Goal: Task Accomplishment & Management: Manage account settings

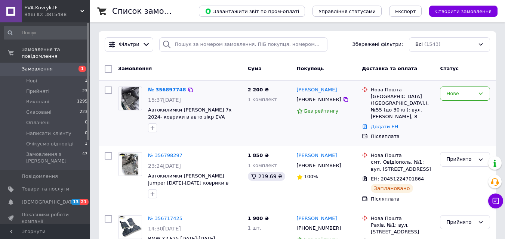
click at [165, 89] on link "№ 356897748" at bounding box center [167, 90] width 38 height 6
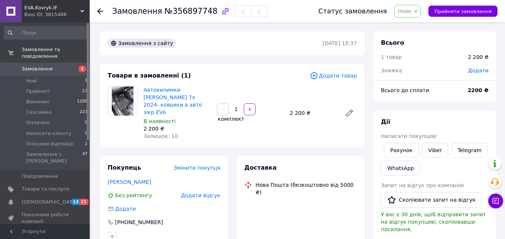
click at [411, 16] on span "Нове" at bounding box center [407, 11] width 27 height 13
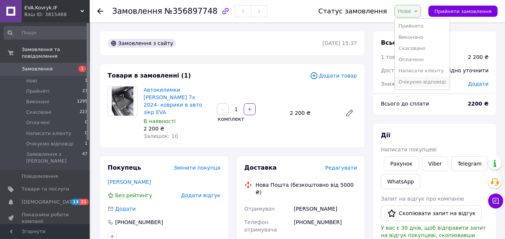
click at [416, 81] on li "Очікуємо відповіді" at bounding box center [422, 82] width 55 height 11
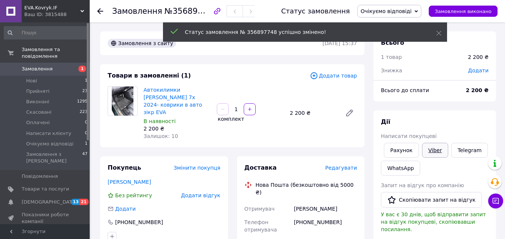
click at [429, 151] on link "Viber" at bounding box center [435, 150] width 26 height 15
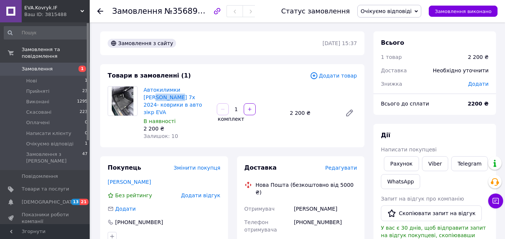
drag, startPoint x: 188, startPoint y: 82, endPoint x: 213, endPoint y: 84, distance: 25.2
click at [213, 84] on div "Товари в замовленні (1) Додати товар Автокилимки ЕВА Zeekr 7x 2024- коврики в а…" at bounding box center [232, 105] width 264 height 83
copy link "Zeekr 7x"
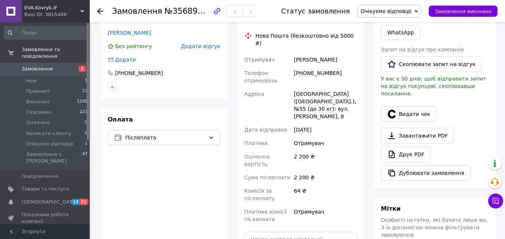
scroll to position [112, 0]
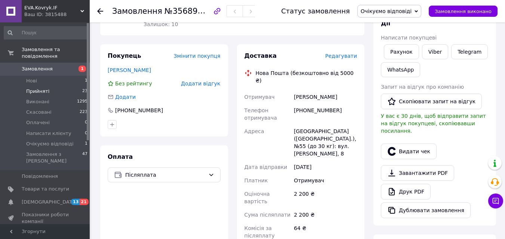
click at [37, 88] on span "Прийняті" at bounding box center [37, 91] width 23 height 7
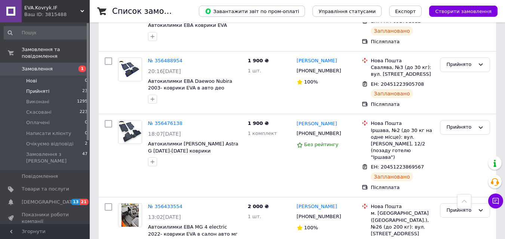
scroll to position [709, 0]
click at [167, 58] on link "№ 356488954" at bounding box center [165, 61] width 34 height 6
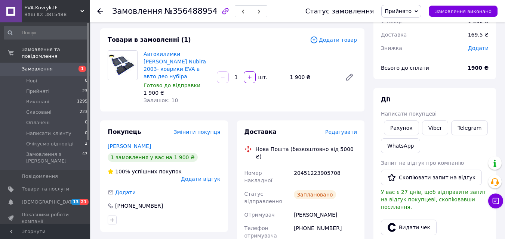
scroll to position [73, 0]
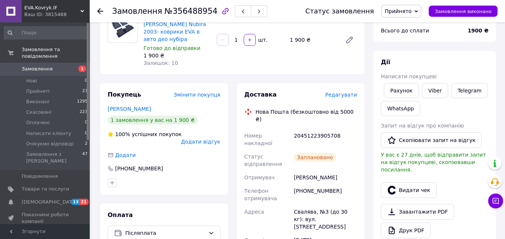
click at [49, 63] on link "Замовлення 1" at bounding box center [46, 69] width 92 height 13
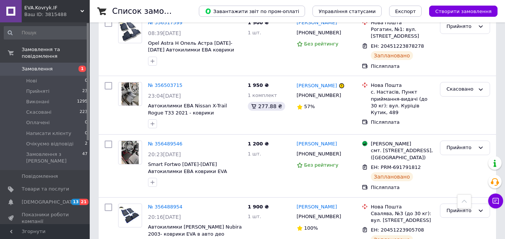
scroll to position [897, 0]
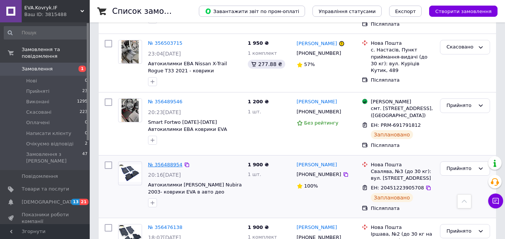
click at [163, 162] on link "№ 356488954" at bounding box center [165, 165] width 34 height 6
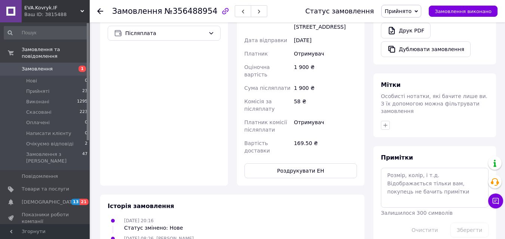
scroll to position [335, 0]
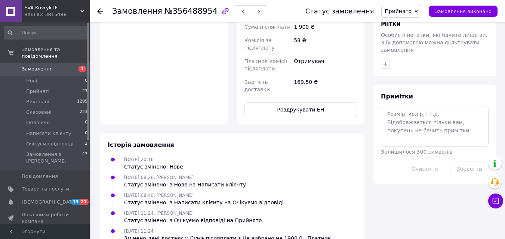
click at [404, 12] on span "Прийнято" at bounding box center [397, 11] width 27 height 6
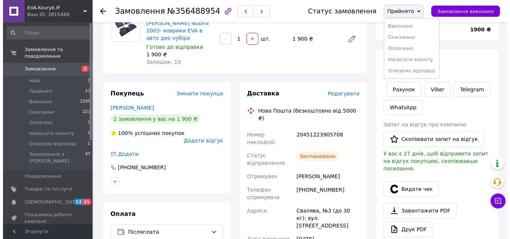
scroll to position [75, 0]
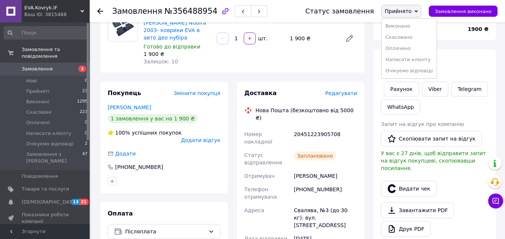
click at [342, 90] on span "Редагувати" at bounding box center [341, 93] width 32 height 6
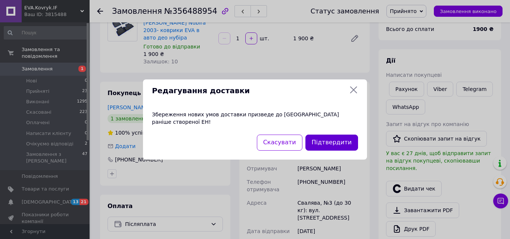
click at [327, 142] on button "Підтвердити" at bounding box center [332, 143] width 53 height 16
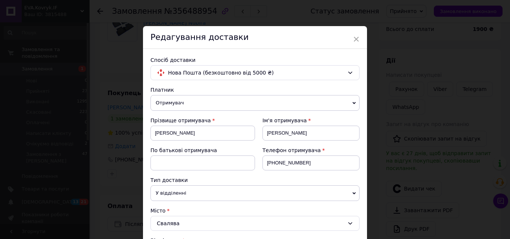
click at [359, 41] on div "Редагування доставки" at bounding box center [255, 37] width 224 height 23
click at [358, 40] on span "×" at bounding box center [356, 39] width 7 height 13
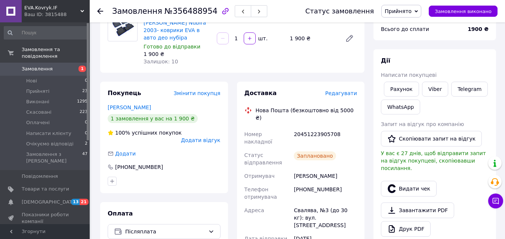
click at [346, 90] on span "Редагувати" at bounding box center [341, 93] width 32 height 6
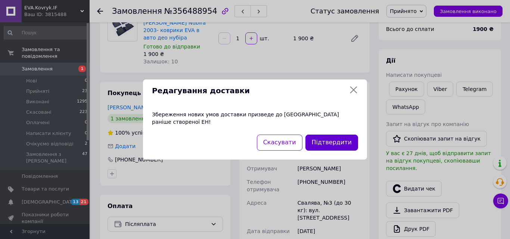
click at [327, 146] on button "Підтвердити" at bounding box center [332, 143] width 53 height 16
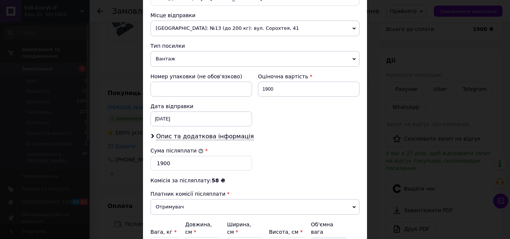
scroll to position [262, 0]
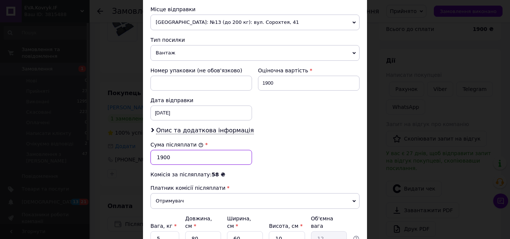
click at [160, 160] on input "1900" at bounding box center [202, 157] width 102 height 15
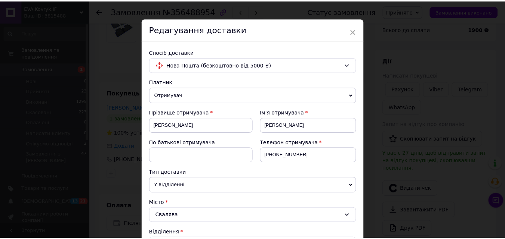
scroll to position [0, 0]
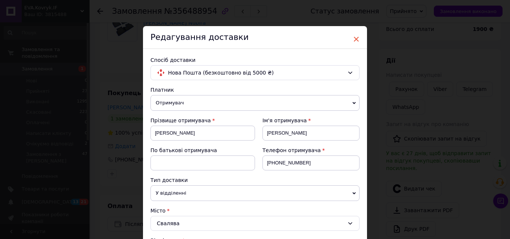
type input "100"
click at [355, 38] on span "×" at bounding box center [356, 39] width 7 height 13
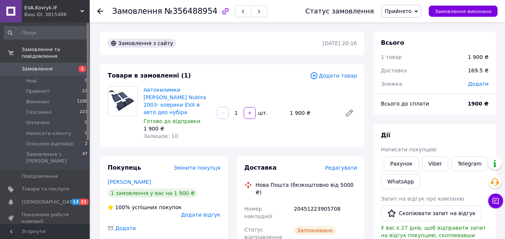
click at [335, 78] on span "Додати товар" at bounding box center [333, 76] width 47 height 8
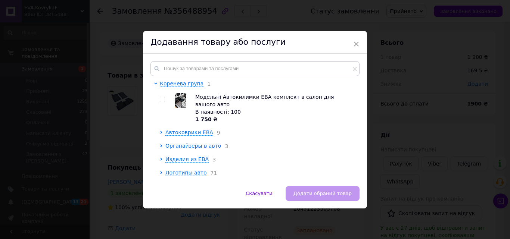
click at [162, 99] on input "checkbox" at bounding box center [162, 100] width 5 height 5
checkbox input "true"
click at [300, 193] on span "Додати обраний товар" at bounding box center [323, 194] width 58 height 6
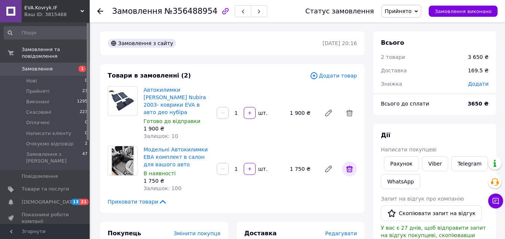
click at [350, 165] on icon at bounding box center [349, 169] width 9 height 9
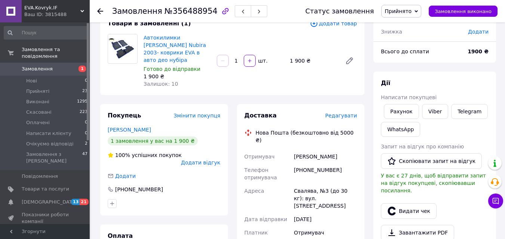
scroll to position [37, 0]
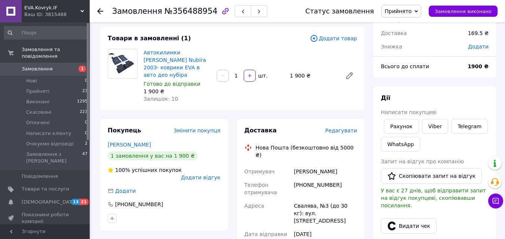
click at [408, 8] on span "Прийнято" at bounding box center [397, 11] width 27 height 6
click at [398, 72] on li "Очікуємо відповіді" at bounding box center [408, 70] width 55 height 11
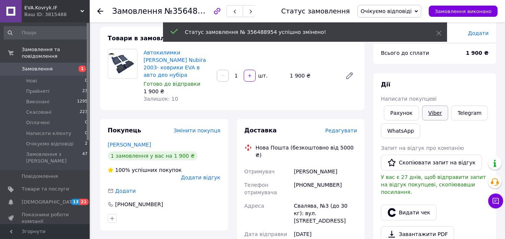
click at [431, 103] on div "Написати покупцеві" at bounding box center [435, 98] width 108 height 7
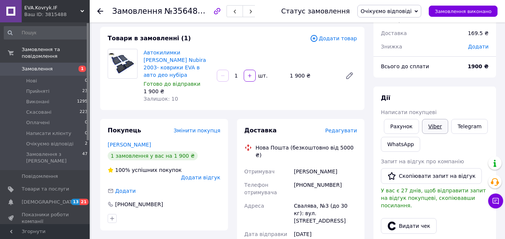
click at [433, 129] on link "Viber" at bounding box center [435, 126] width 26 height 15
click at [402, 12] on span "Очікуємо відповіді" at bounding box center [386, 11] width 51 height 6
click at [395, 48] on li "Скасовано" at bounding box center [389, 48] width 63 height 11
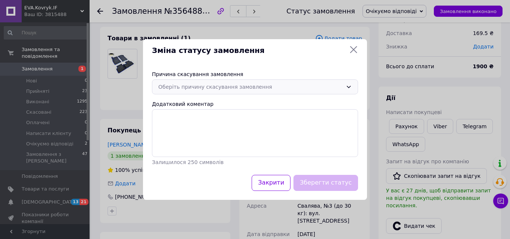
click at [294, 86] on div "Оберіть причину скасування замовлення" at bounding box center [250, 87] width 185 height 8
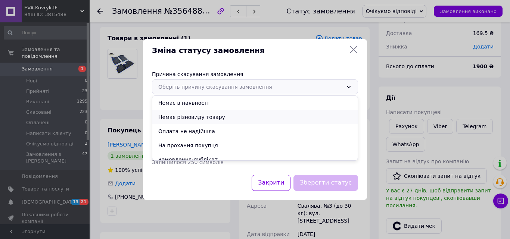
click at [212, 118] on li "Немає різновиду товару" at bounding box center [254, 117] width 205 height 14
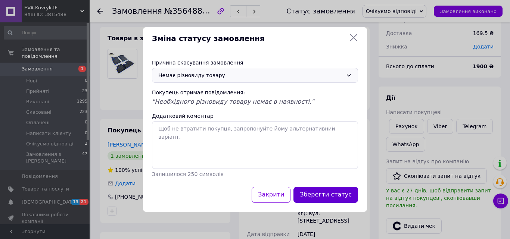
click at [330, 197] on button "Зберегти статус" at bounding box center [326, 195] width 65 height 16
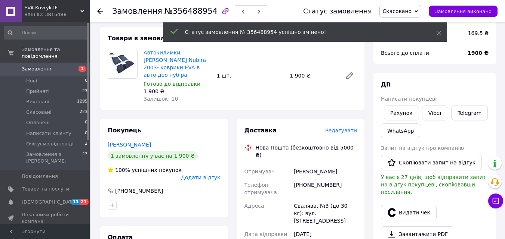
click at [99, 12] on icon at bounding box center [100, 11] width 6 height 6
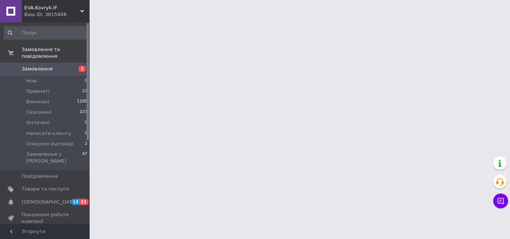
click at [53, 66] on span "Замовлення" at bounding box center [45, 69] width 47 height 7
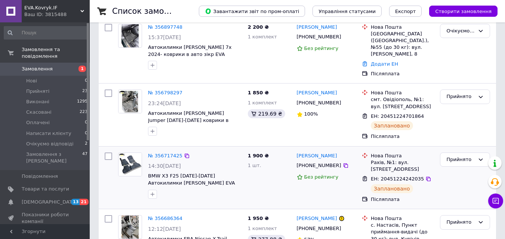
scroll to position [75, 0]
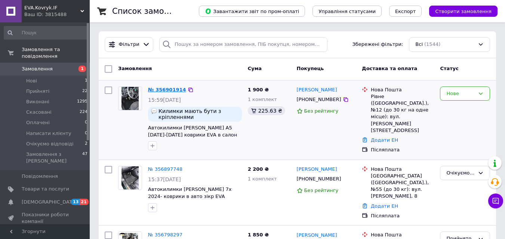
click at [160, 90] on link "№ 356901914" at bounding box center [167, 90] width 38 height 6
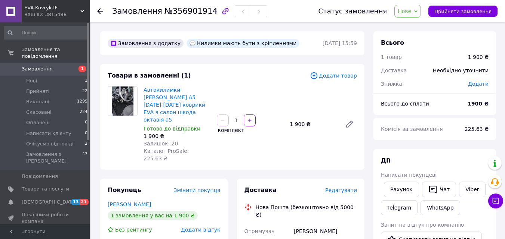
click at [411, 13] on span "Нове" at bounding box center [403, 11] width 13 height 6
click at [416, 71] on li "Написати клієнту" at bounding box center [422, 70] width 55 height 11
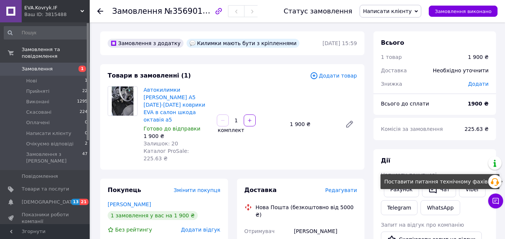
click at [470, 188] on div "Поставити питання технічному фахівцю" at bounding box center [439, 181] width 119 height 15
click at [493, 13] on button "Замовлення виконано" at bounding box center [463, 11] width 69 height 11
click at [495, 12] on button "Замовлення виконано" at bounding box center [463, 11] width 69 height 11
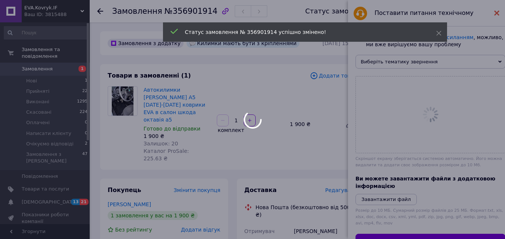
click at [497, 13] on use at bounding box center [496, 12] width 5 height 5
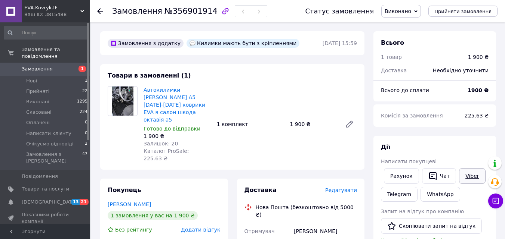
click at [463, 176] on link "Viber" at bounding box center [472, 176] width 26 height 16
click at [409, 12] on span "Виконано" at bounding box center [397, 11] width 27 height 6
drag, startPoint x: 406, startPoint y: 61, endPoint x: 408, endPoint y: 65, distance: 4.5
click at [408, 65] on li "Написати клієнту" at bounding box center [408, 59] width 55 height 11
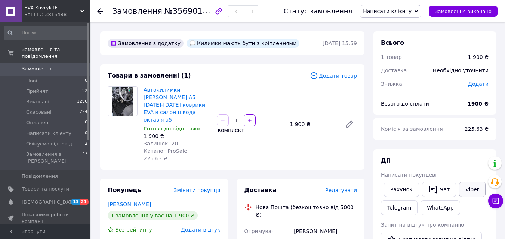
click at [473, 192] on link "Viber" at bounding box center [472, 190] width 26 height 16
click at [385, 9] on span "Написати клієнту" at bounding box center [387, 11] width 49 height 6
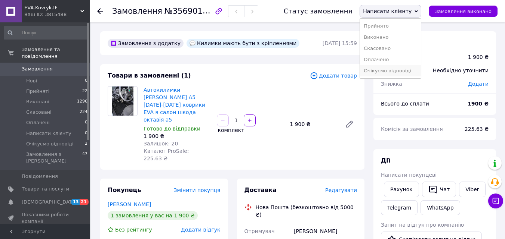
click at [390, 69] on li "Очікуємо відповіді" at bounding box center [390, 70] width 61 height 11
click at [398, 15] on span "Очікуємо відповіді" at bounding box center [389, 11] width 64 height 13
click at [393, 23] on li "Прийнято" at bounding box center [389, 26] width 63 height 11
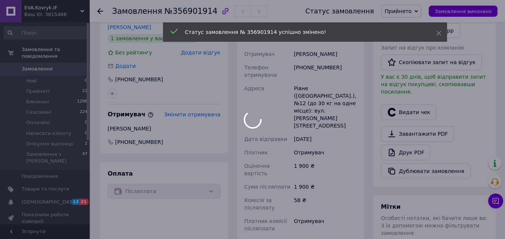
scroll to position [224, 0]
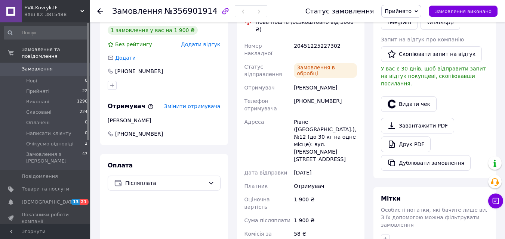
scroll to position [149, 0]
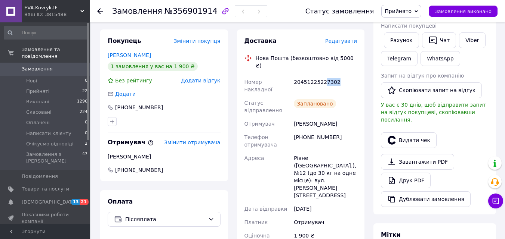
drag, startPoint x: 321, startPoint y: 61, endPoint x: 339, endPoint y: 59, distance: 18.8
click at [339, 75] on div "20451225227302" at bounding box center [325, 85] width 66 height 21
copy div "7302"
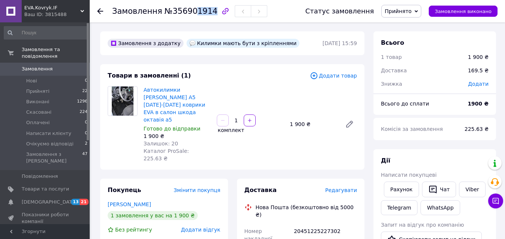
drag, startPoint x: 189, startPoint y: 12, endPoint x: 203, endPoint y: 12, distance: 13.8
click at [203, 12] on span "№356901914" at bounding box center [190, 11] width 53 height 9
copy span "1914"
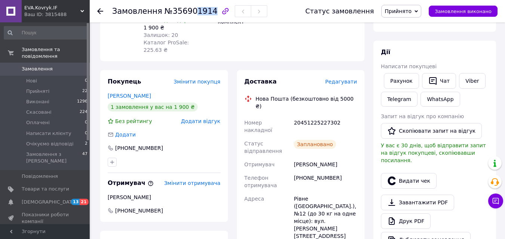
scroll to position [112, 0]
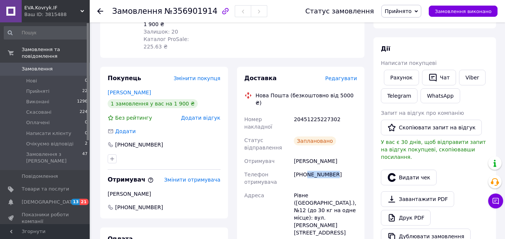
drag, startPoint x: 305, startPoint y: 145, endPoint x: 346, endPoint y: 145, distance: 41.1
click at [346, 168] on div "+380977721174" at bounding box center [325, 178] width 66 height 21
copy div "977721174"
drag, startPoint x: 288, startPoint y: 131, endPoint x: 351, endPoint y: 129, distance: 63.2
click at [351, 129] on div "Номер накладної 20451225227302 Статус відправлення Заплановано Отримувач Пугачо…" at bounding box center [301, 238] width 116 height 251
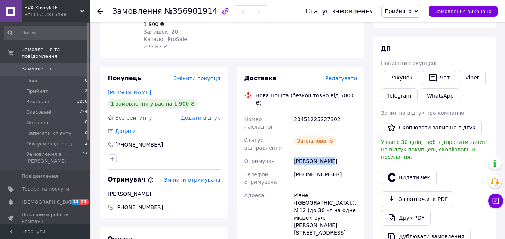
copy div "Отримувач Пугачов Ілля"
drag, startPoint x: 291, startPoint y: 163, endPoint x: 306, endPoint y: 174, distance: 19.1
click at [306, 174] on div "Номер накладної 20451225227302 Статус відправлення Заплановано Отримувач Пугачо…" at bounding box center [301, 238] width 116 height 251
copy div "Адреса Рівне (Рівненська обл.), №12"
click at [231, 67] on div "Покупець Змінити покупця Пугачова Алла 1 замовлення у вас на 1 900 ₴ Без рейтин…" at bounding box center [164, 229] width 137 height 325
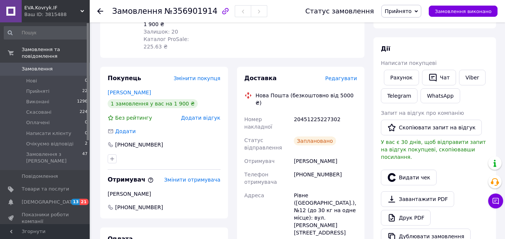
click at [99, 11] on use at bounding box center [100, 11] width 6 height 6
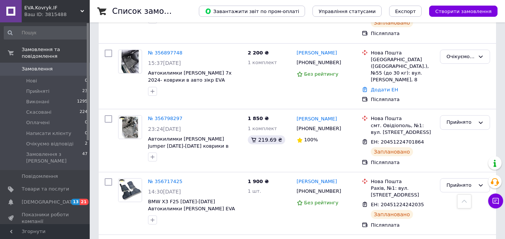
scroll to position [187, 0]
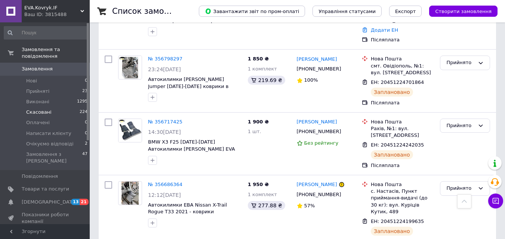
click at [52, 107] on li "Скасовані 224" at bounding box center [46, 112] width 92 height 10
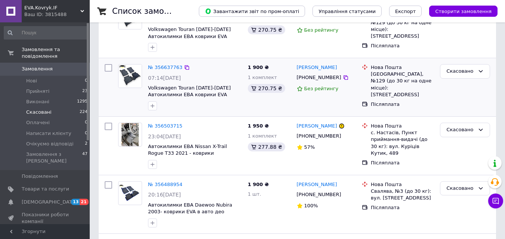
scroll to position [149, 0]
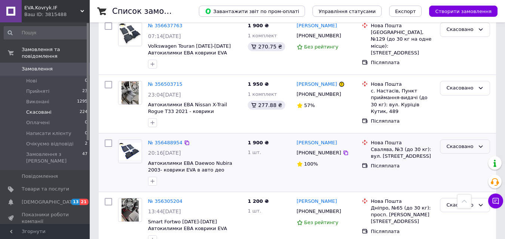
click at [455, 146] on div "Скасовано" at bounding box center [460, 147] width 28 height 8
click at [455, 159] on li "Прийнято" at bounding box center [464, 162] width 49 height 14
click at [164, 141] on link "№ 356488954" at bounding box center [165, 143] width 34 height 6
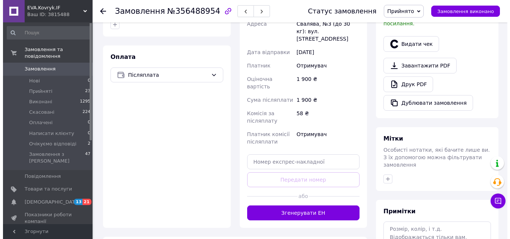
scroll to position [262, 0]
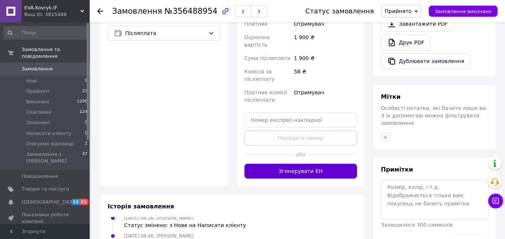
click at [297, 164] on button "Згенерувати ЕН" at bounding box center [300, 171] width 113 height 15
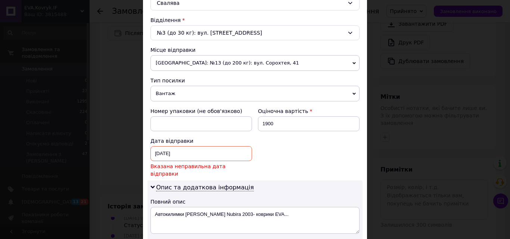
scroll to position [224, 0]
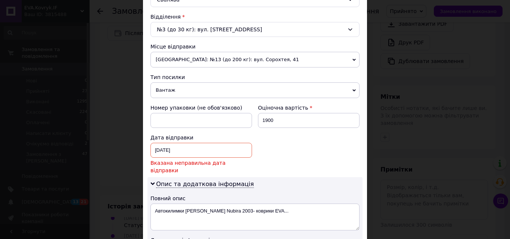
click at [158, 151] on div "11.08.2025 < 2025 > < Август > Пн Вт Ср Чт Пт Сб Вс 28 29 30 31 1 2 3 4 5 6 7 8…" at bounding box center [202, 150] width 102 height 15
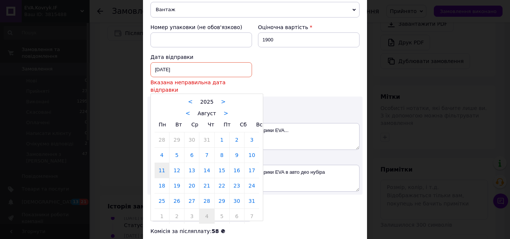
scroll to position [336, 0]
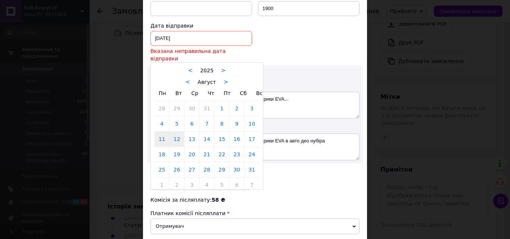
click at [176, 136] on link "12" at bounding box center [177, 139] width 15 height 15
type input "12.08.2025"
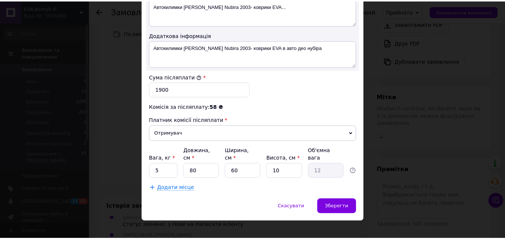
scroll to position [414, 0]
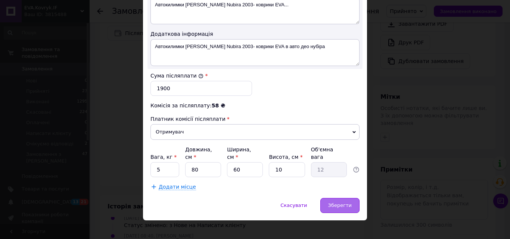
click at [338, 203] on span "Зберегти" at bounding box center [340, 206] width 24 height 6
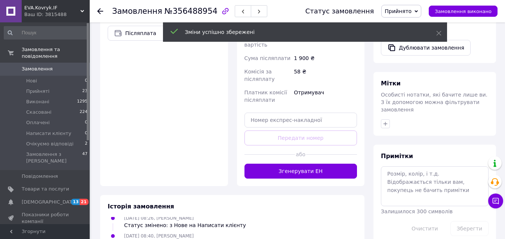
scroll to position [46, 0]
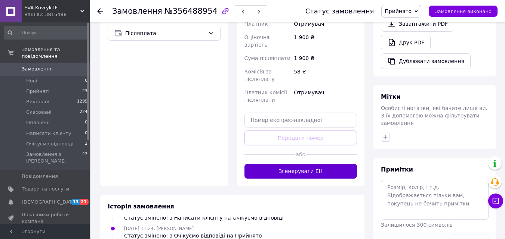
click at [302, 164] on button "Згенерувати ЕН" at bounding box center [300, 171] width 113 height 15
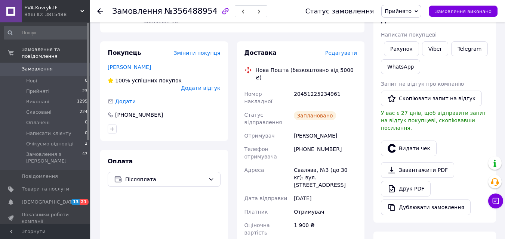
scroll to position [112, 0]
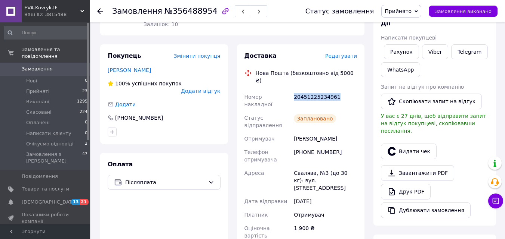
drag, startPoint x: 294, startPoint y: 81, endPoint x: 350, endPoint y: 80, distance: 56.4
click at [350, 90] on div "20451225234961" at bounding box center [325, 100] width 66 height 21
copy div "20451225234961"
click at [230, 118] on div "Покупець Змінити покупця Туряниця Іван 100% успішних покупок Додати відгук Дода…" at bounding box center [164, 195] width 137 height 303
click at [21, 66] on span at bounding box center [11, 69] width 22 height 7
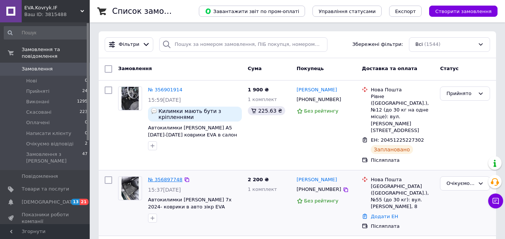
click at [159, 177] on link "№ 356897748" at bounding box center [165, 180] width 34 height 6
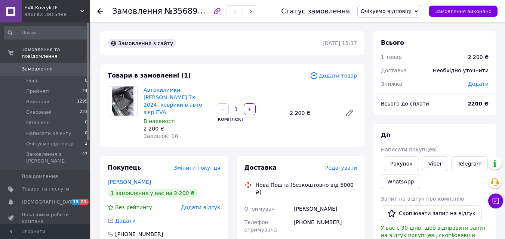
click at [331, 77] on span "Додати товар" at bounding box center [333, 76] width 47 height 8
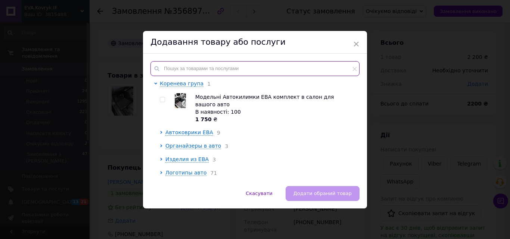
click at [237, 70] on input "text" at bounding box center [255, 68] width 209 height 15
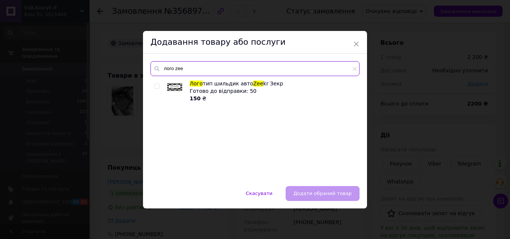
type input "лого zee"
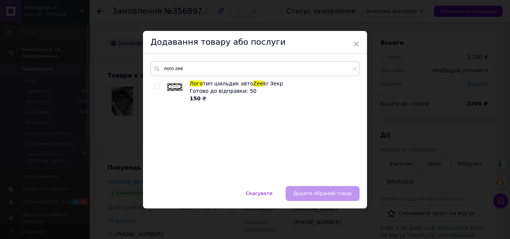
click at [155, 87] on input "checkbox" at bounding box center [156, 86] width 5 height 5
checkbox input "true"
click at [324, 191] on span "Додати обраний товар" at bounding box center [323, 194] width 58 height 6
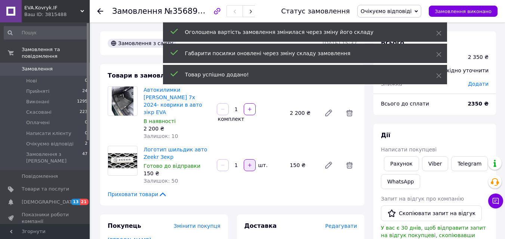
click at [250, 163] on icon "button" at bounding box center [249, 165] width 5 height 5
type input "2"
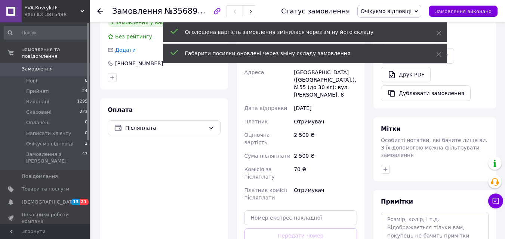
scroll to position [262, 0]
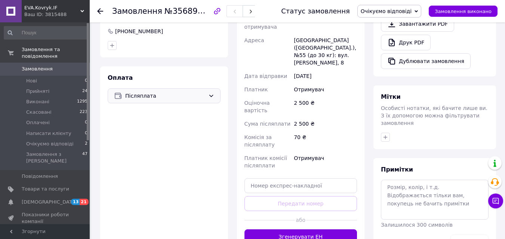
click at [189, 92] on span "Післяплата" at bounding box center [165, 96] width 80 height 8
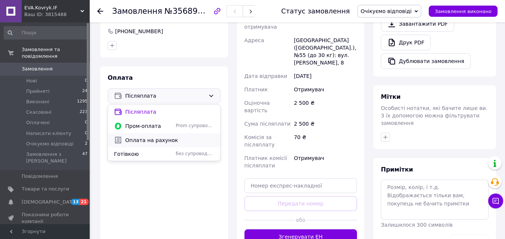
click at [167, 137] on span "Оплата на рахунок" at bounding box center [169, 140] width 89 height 7
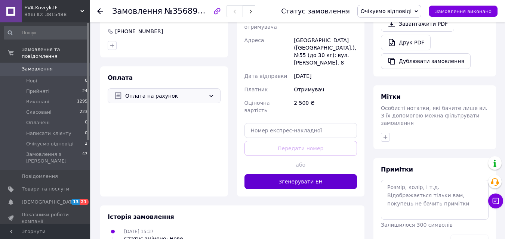
click at [296, 174] on button "Згенерувати ЕН" at bounding box center [300, 181] width 113 height 15
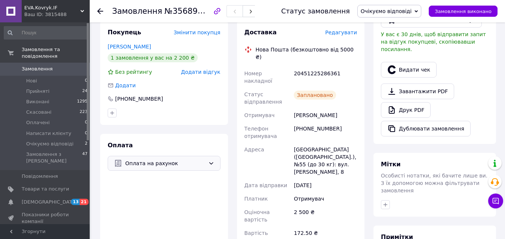
scroll to position [187, 0]
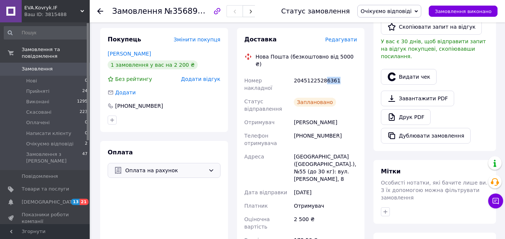
drag, startPoint x: 322, startPoint y: 66, endPoint x: 341, endPoint y: 68, distance: 18.3
click at [341, 74] on div "20451225286361" at bounding box center [325, 84] width 66 height 21
copy div "6361"
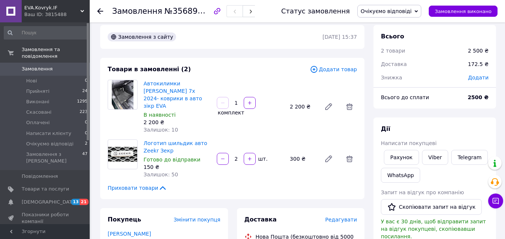
scroll to position [0, 0]
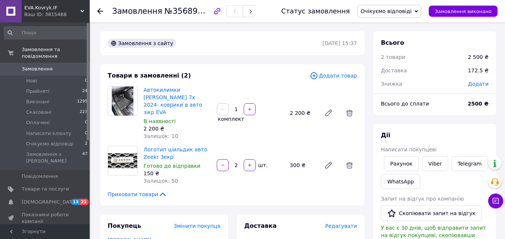
drag, startPoint x: 188, startPoint y: 11, endPoint x: 203, endPoint y: 12, distance: 15.7
click at [203, 12] on span "№356897748" at bounding box center [190, 10] width 53 height 9
copy span "7748"
drag, startPoint x: 188, startPoint y: 82, endPoint x: 211, endPoint y: 86, distance: 23.1
click at [211, 86] on div "Товари в замовленні (2) Додати товар Автокилимки ЕВА Zeekr 7x 2024- коврики в а…" at bounding box center [232, 135] width 264 height 142
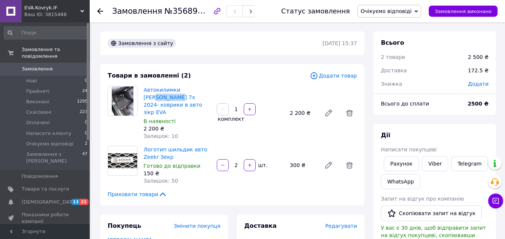
copy link "Zeekr 7x"
click at [361, 88] on div "Товари в замовленні (2) Додати товар Автокилимки ЕВА Zeekr 7x 2024- коврики в а…" at bounding box center [232, 135] width 264 height 142
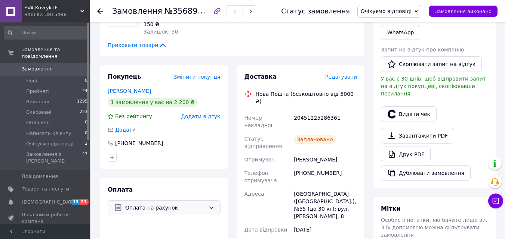
scroll to position [224, 0]
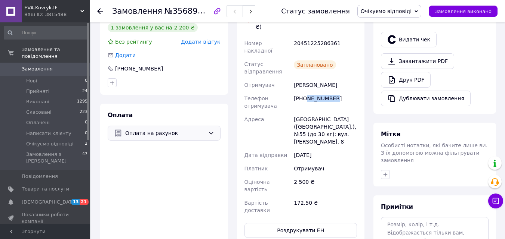
drag, startPoint x: 305, startPoint y: 75, endPoint x: 344, endPoint y: 77, distance: 38.9
click at [344, 92] on div "[PHONE_NUMBER]" at bounding box center [325, 102] width 66 height 21
copy div "979471075"
drag, startPoint x: 292, startPoint y: 61, endPoint x: 343, endPoint y: 65, distance: 51.4
click at [343, 78] on div "Мацієвська Ірина" at bounding box center [325, 84] width 66 height 13
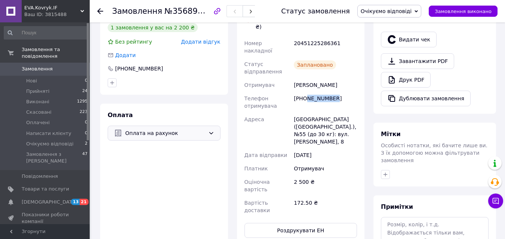
copy div "Мацієвська Ірина"
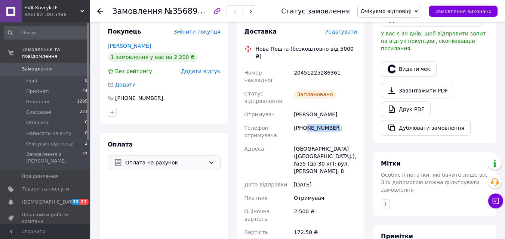
scroll to position [149, 0]
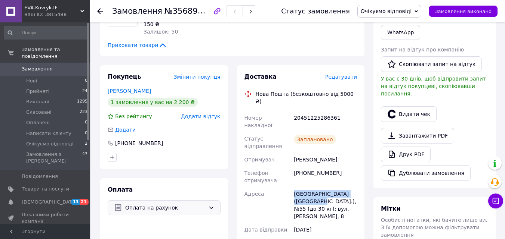
drag, startPoint x: 295, startPoint y: 170, endPoint x: 306, endPoint y: 179, distance: 14.4
click at [306, 188] on div "[GEOGRAPHIC_DATA] ([GEOGRAPHIC_DATA].), №55 (до 30 кг): вул. [PERSON_NAME], 8" at bounding box center [325, 206] width 66 height 36
copy div "Львів (Львівська обл.), №55"
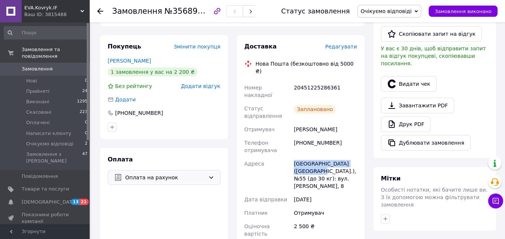
scroll to position [187, 0]
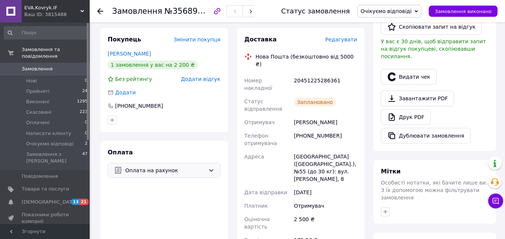
click at [100, 12] on use at bounding box center [100, 11] width 6 height 6
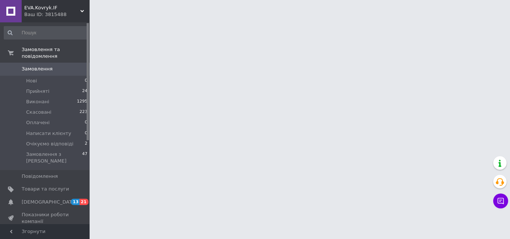
click at [44, 66] on span "Замовлення" at bounding box center [37, 69] width 31 height 7
